Goal: Navigation & Orientation: Find specific page/section

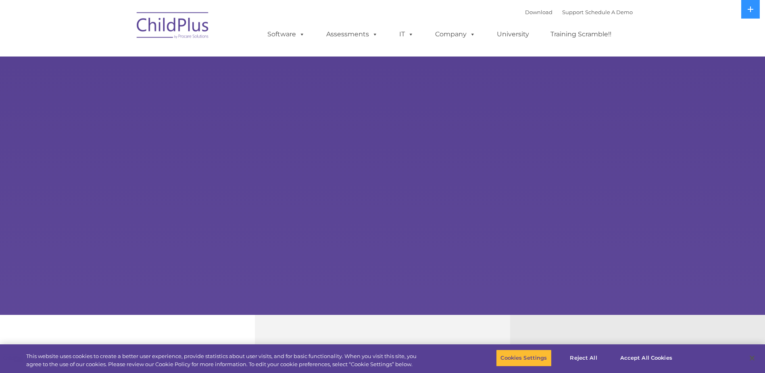
select select "MEDIUM"
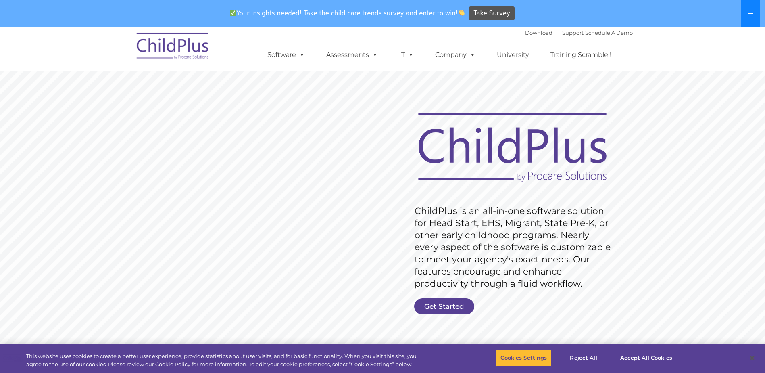
click at [753, 15] on icon at bounding box center [750, 13] width 6 height 6
click at [0, 0] on icon at bounding box center [0, 0] width 0 height 0
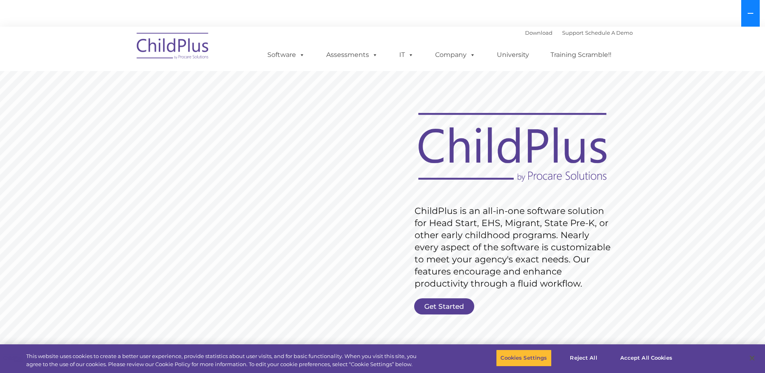
click at [753, 15] on icon at bounding box center [750, 13] width 6 height 6
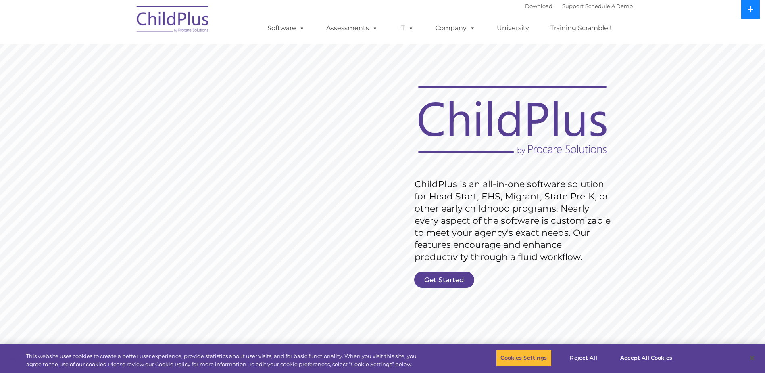
click at [753, 15] on button at bounding box center [750, 9] width 19 height 19
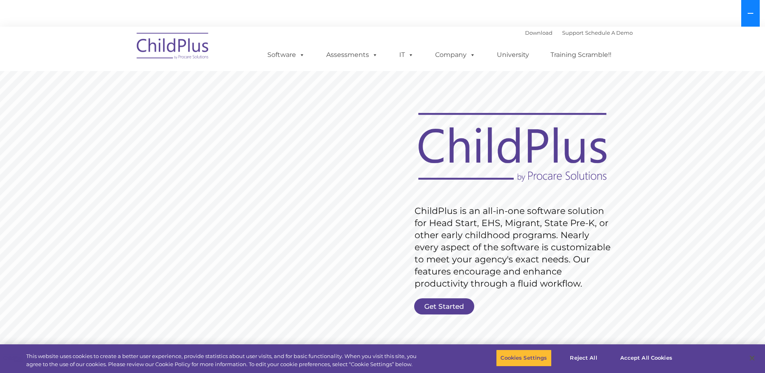
click at [753, 15] on icon at bounding box center [750, 13] width 6 height 6
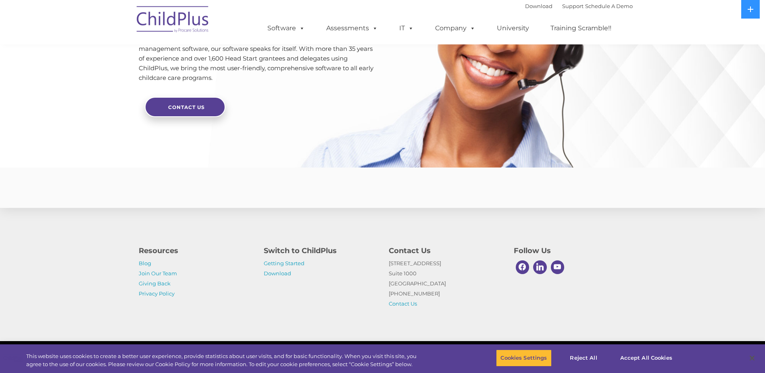
scroll to position [1898, 0]
